Goal: Task Accomplishment & Management: Use online tool/utility

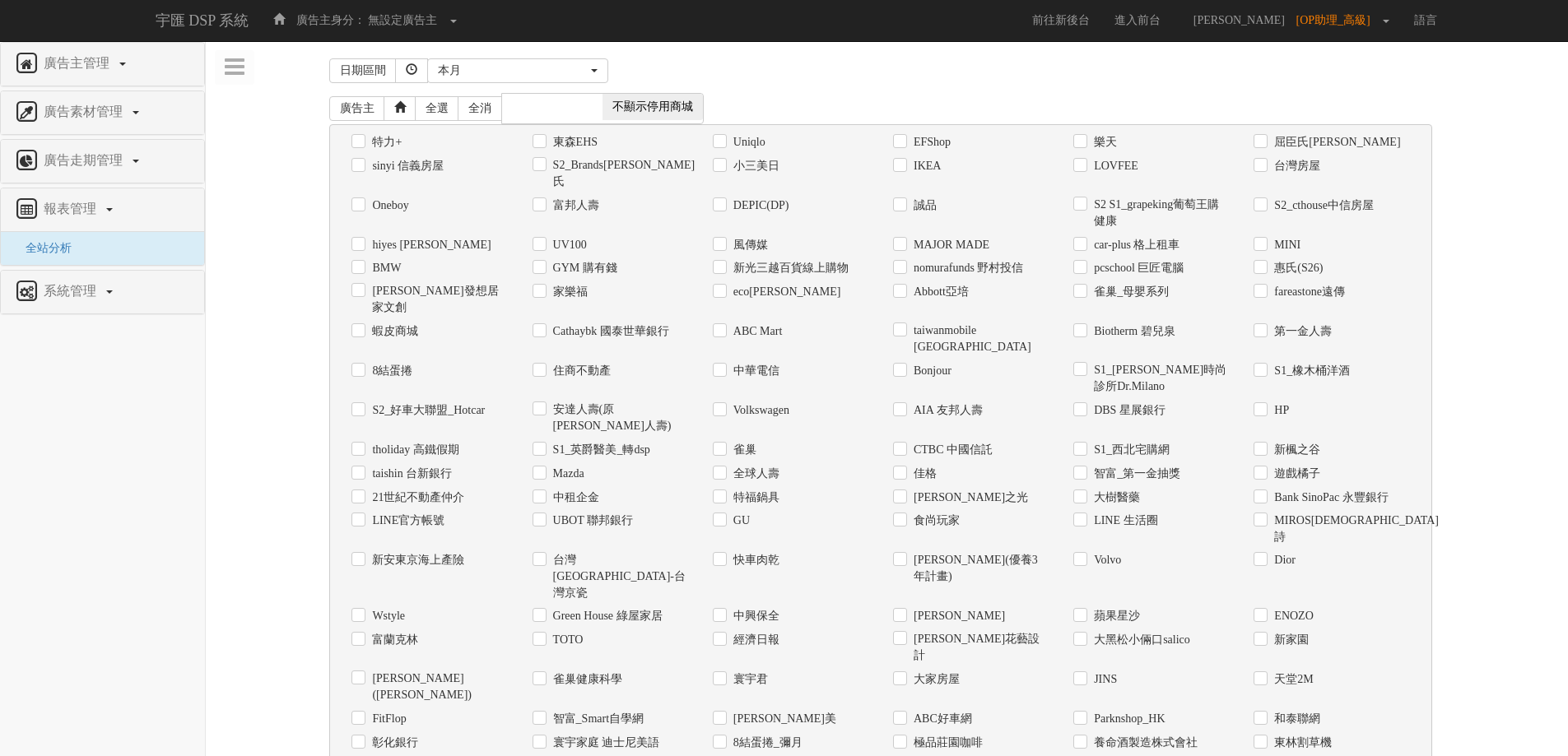
click at [756, 143] on label "Uniqlo" at bounding box center [748, 142] width 36 height 16
click at [724, 143] on input "Uniqlo" at bounding box center [717, 141] width 10 height 10
checkbox input "true"
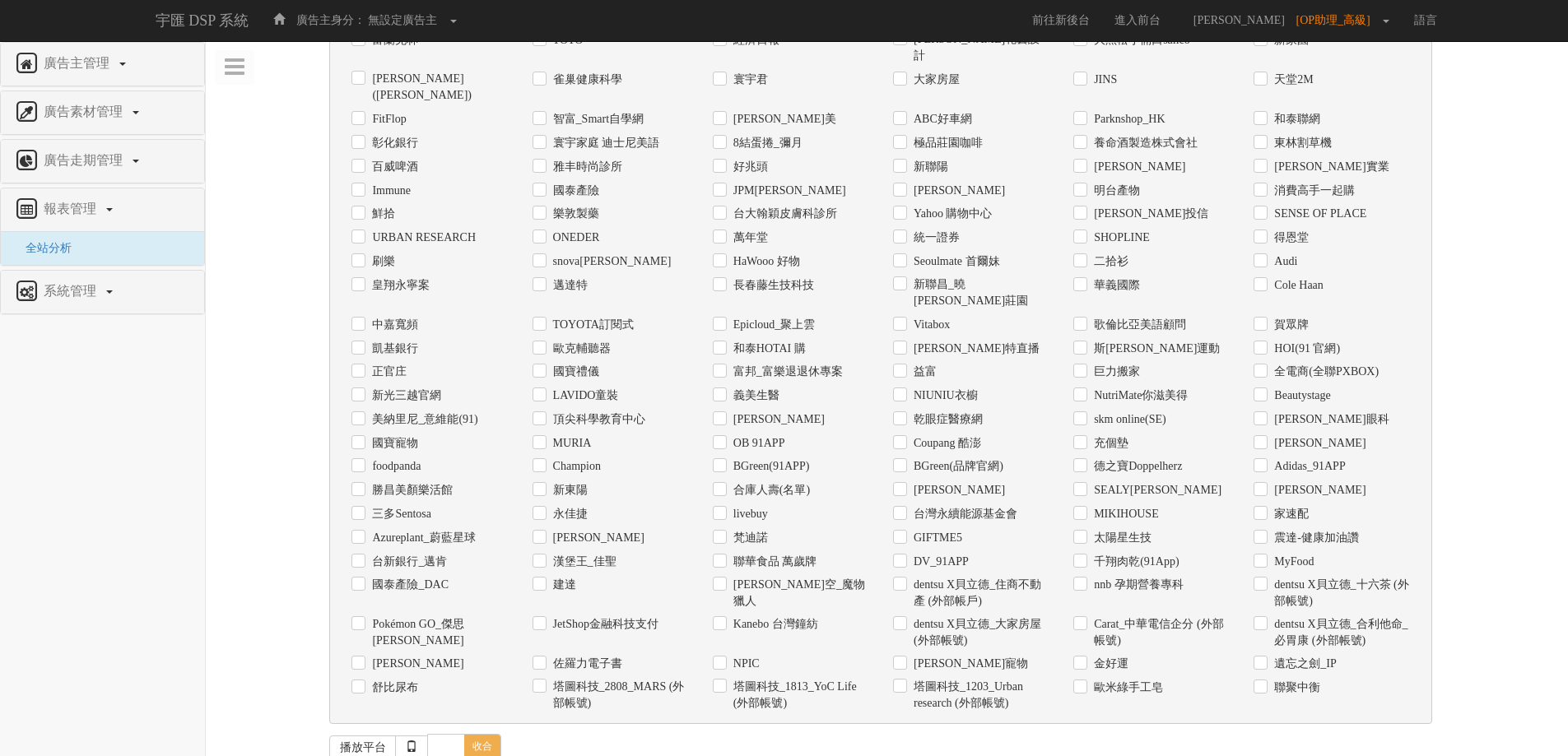
checkbox input "true"
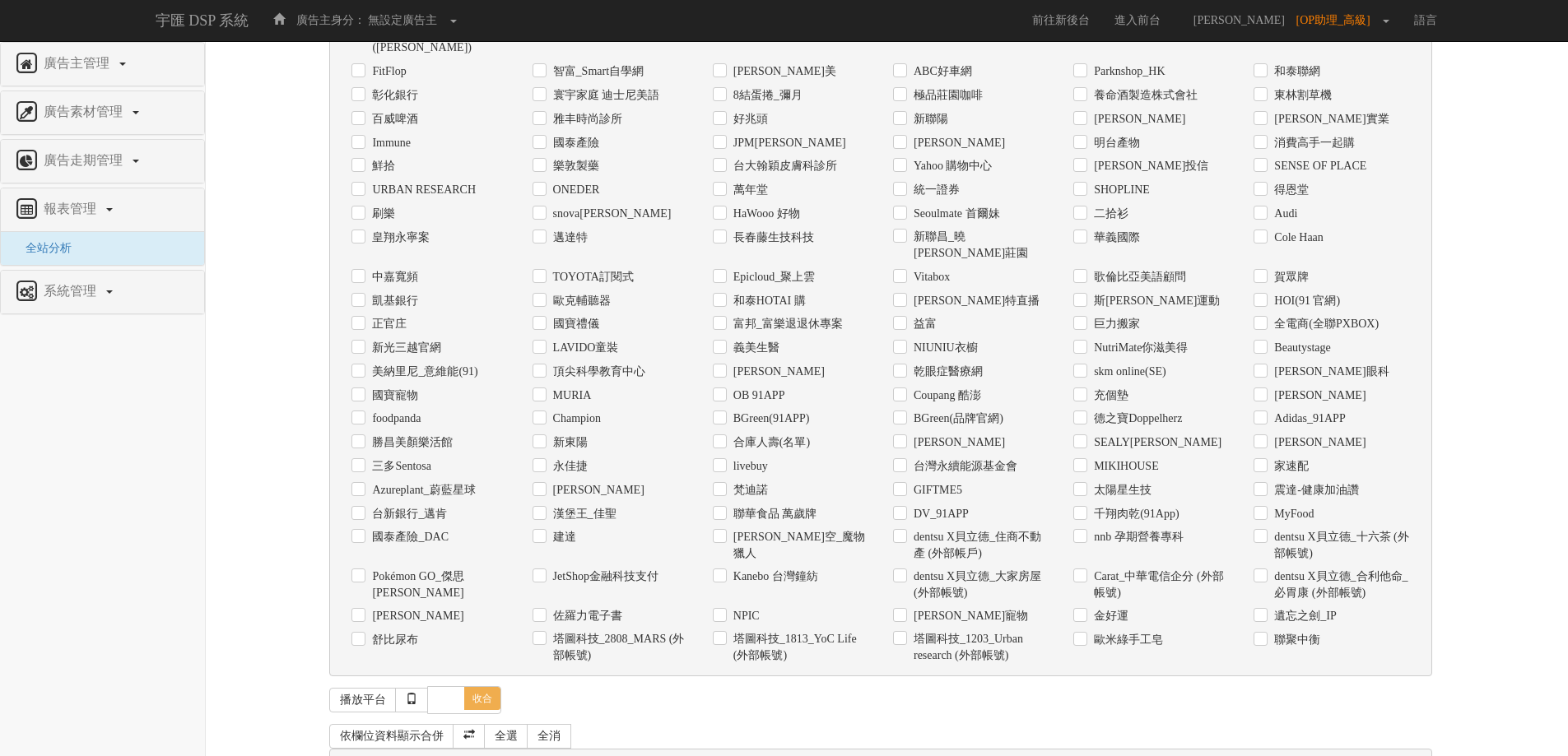
scroll to position [652, 0]
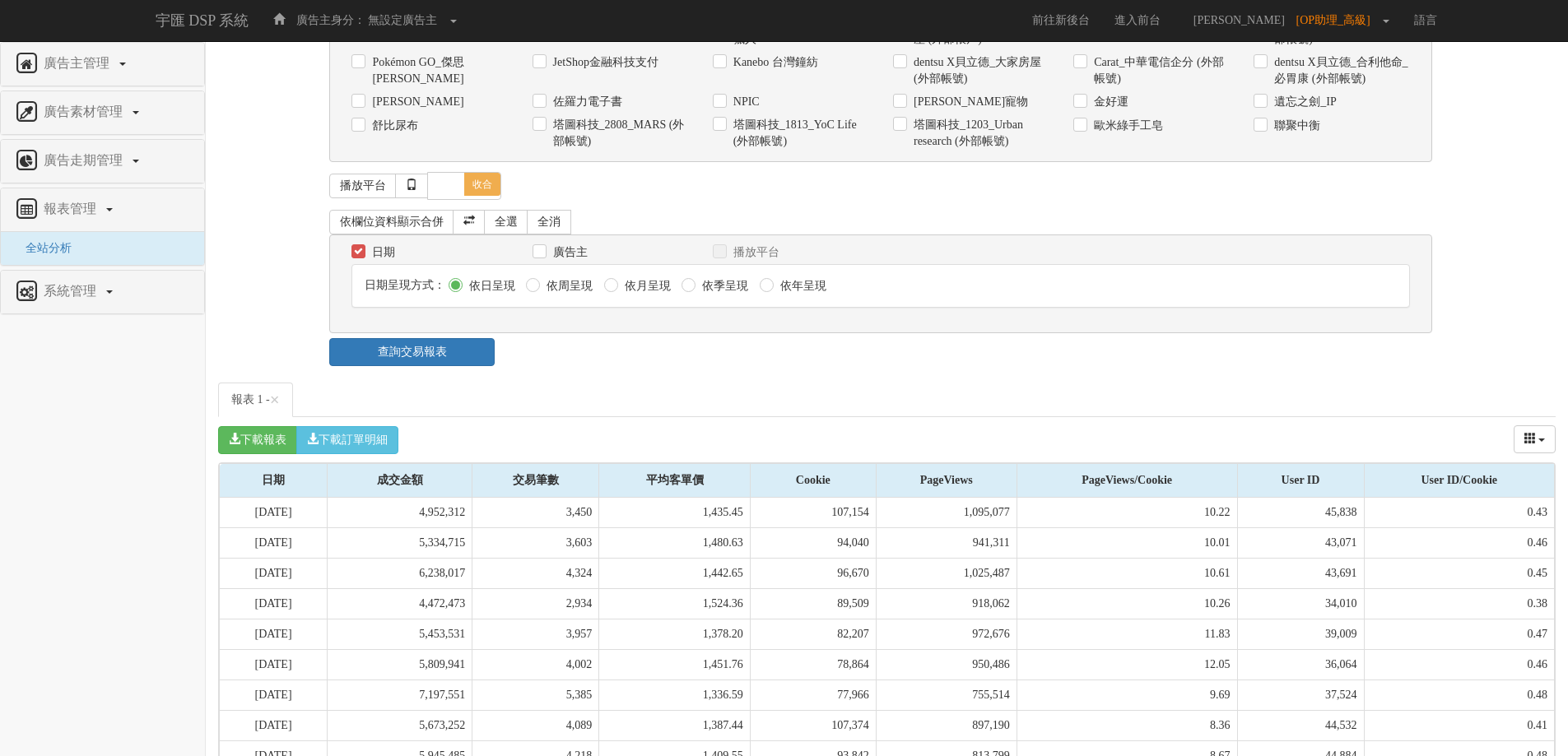
scroll to position [1172, 0]
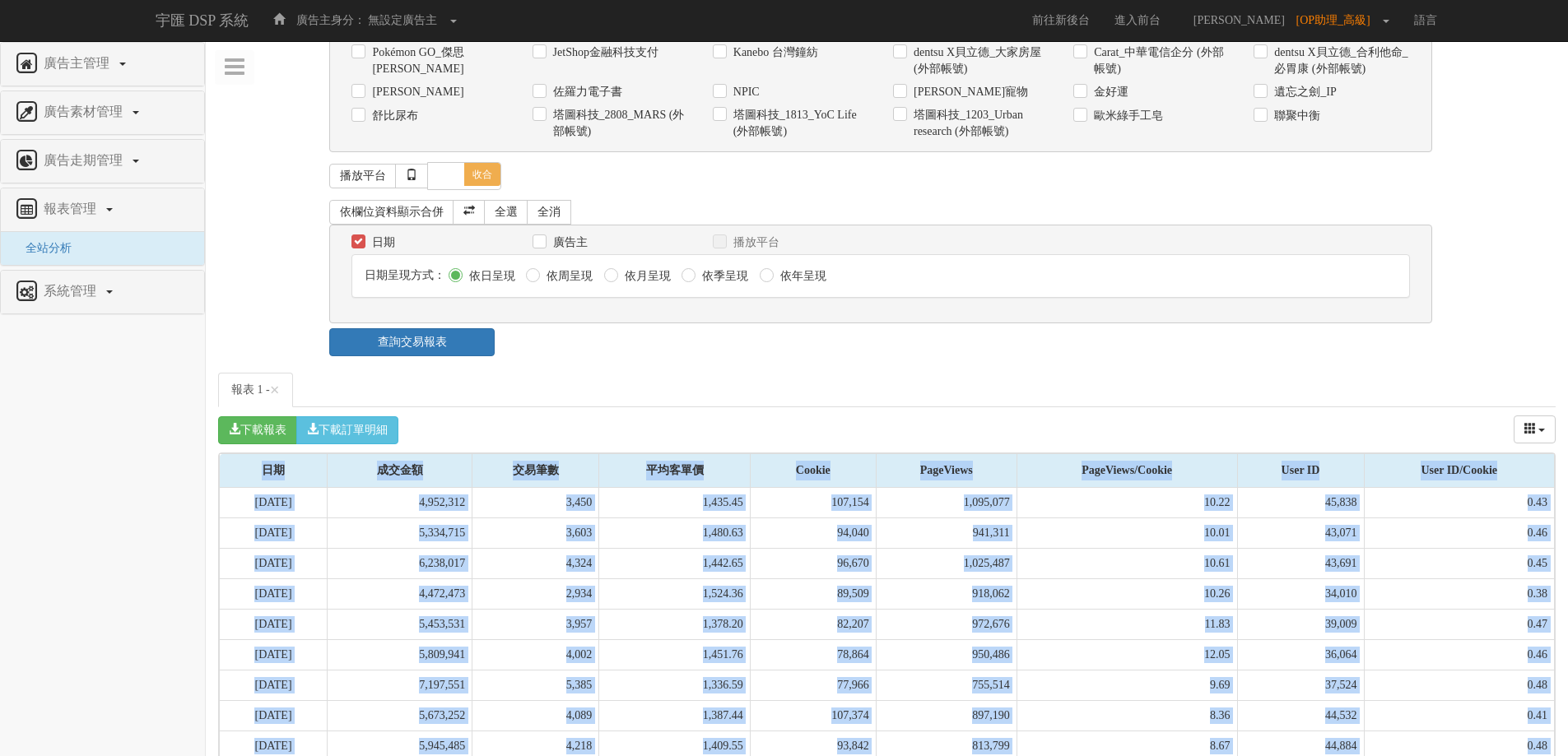
drag, startPoint x: 239, startPoint y: 658, endPoint x: 1575, endPoint y: 657, distance: 1336.0
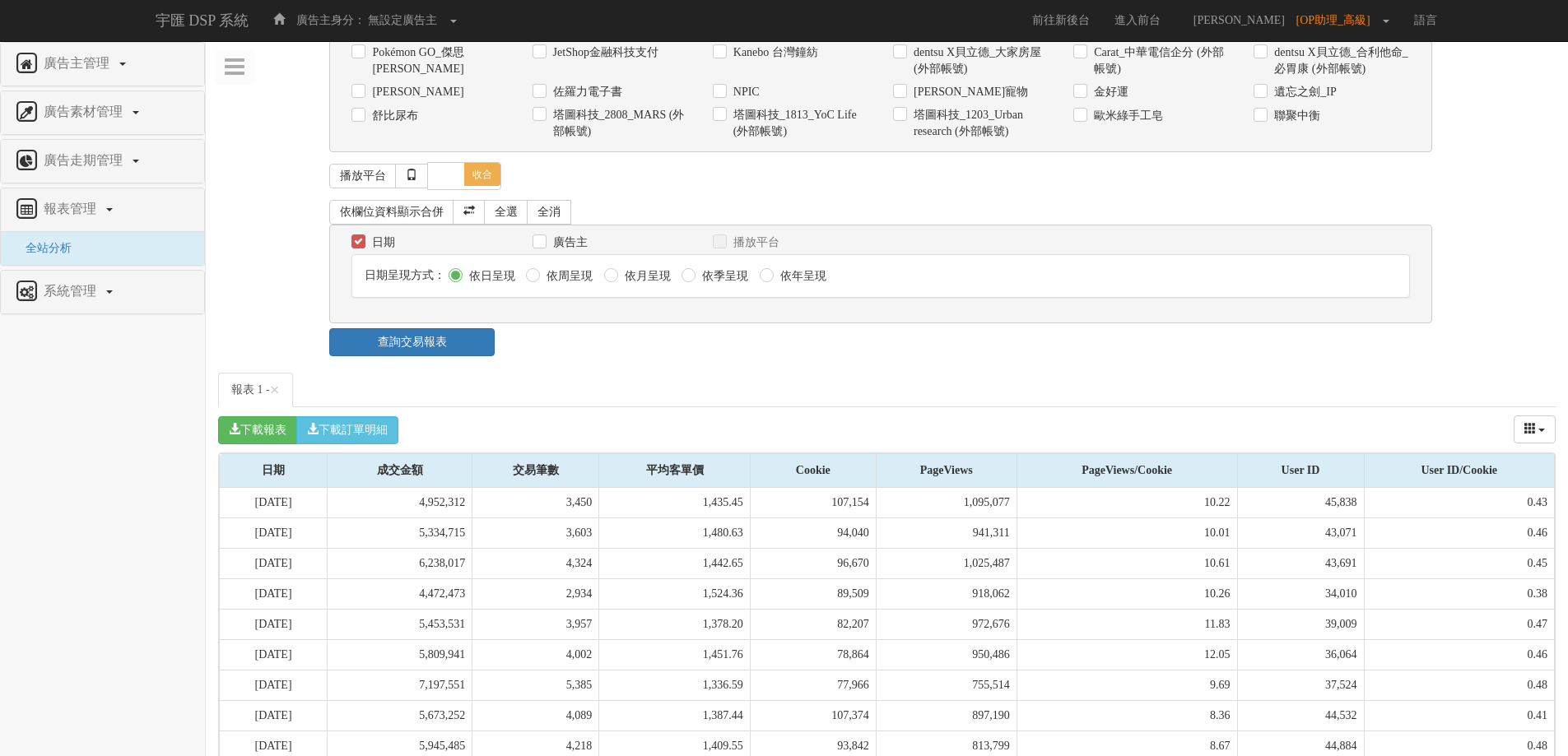
click at [193, 660] on nav "廣告主管理 新增廣告主 廣告素材管理 廣告素材 素材預約變更 自訂貨架商品 廣告走期管理 報表管理 全站分析 系統管理 廣告驗證設定" at bounding box center [102, 398] width 205 height 714
drag, startPoint x: 255, startPoint y: 662, endPoint x: 1547, endPoint y: 662, distance: 1292.0
copy tr "[DATE] 6,088,931 4,325 1,407.85 103,695 886,222 8.55 41,290 0.40"
